Goal: Find specific page/section: Find specific page/section

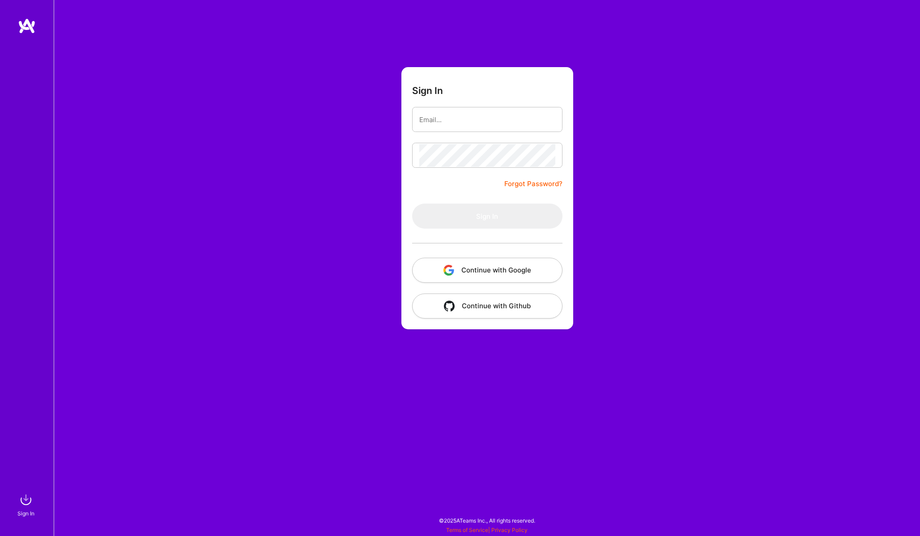
type input "lemay.a.eric@gmail.com"
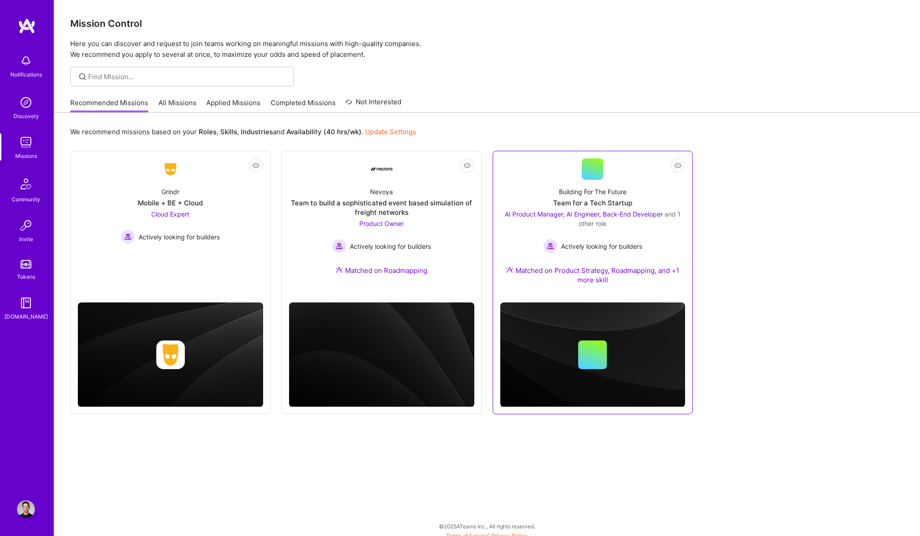
click at [508, 225] on div "AI Product Manager, AI Engineer, Back-End Developer and 1 other role" at bounding box center [592, 218] width 185 height 19
